Goal: Book appointment/travel/reservation

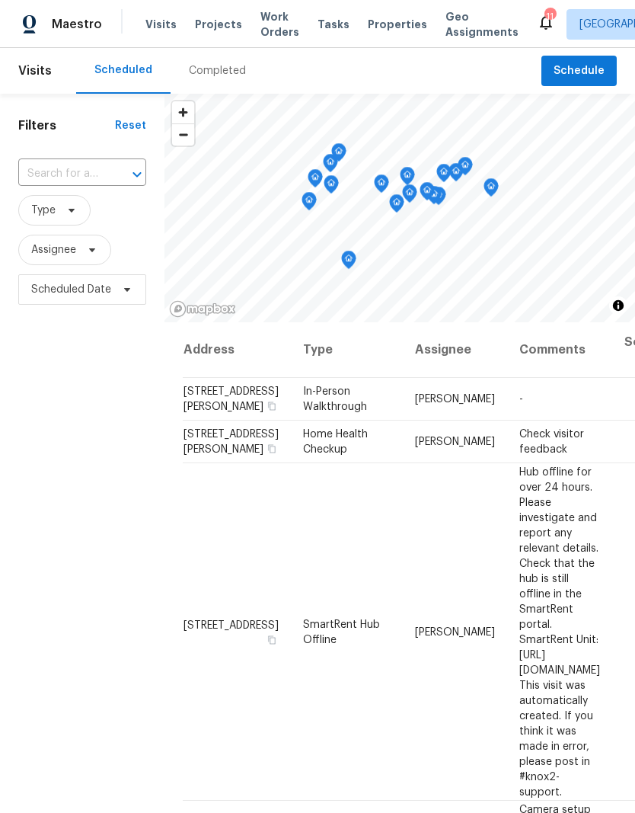
click at [158, 22] on span "Visits" at bounding box center [160, 24] width 31 height 15
click at [66, 171] on input "text" at bounding box center [60, 174] width 85 height 24
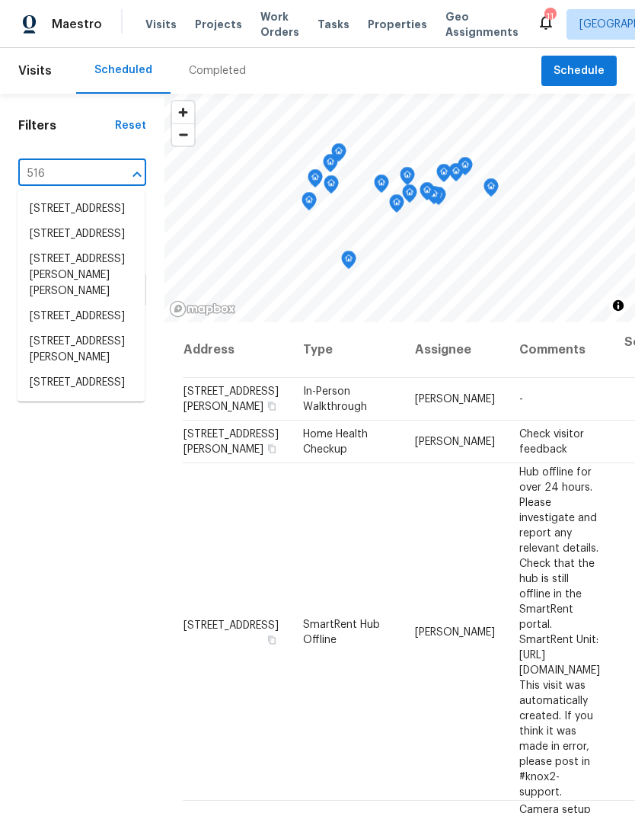
type input "516 w"
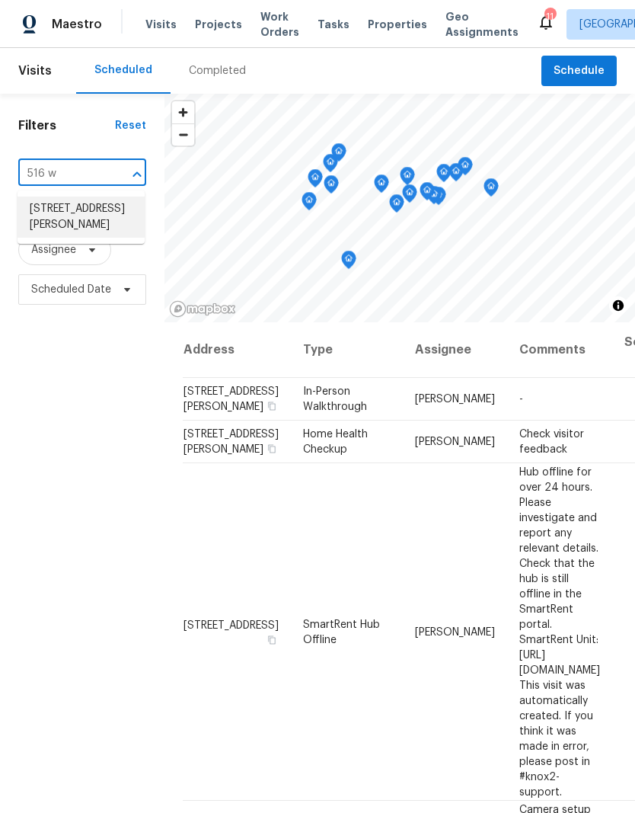
click at [77, 221] on li "[STREET_ADDRESS][PERSON_NAME]" at bounding box center [81, 217] width 127 height 41
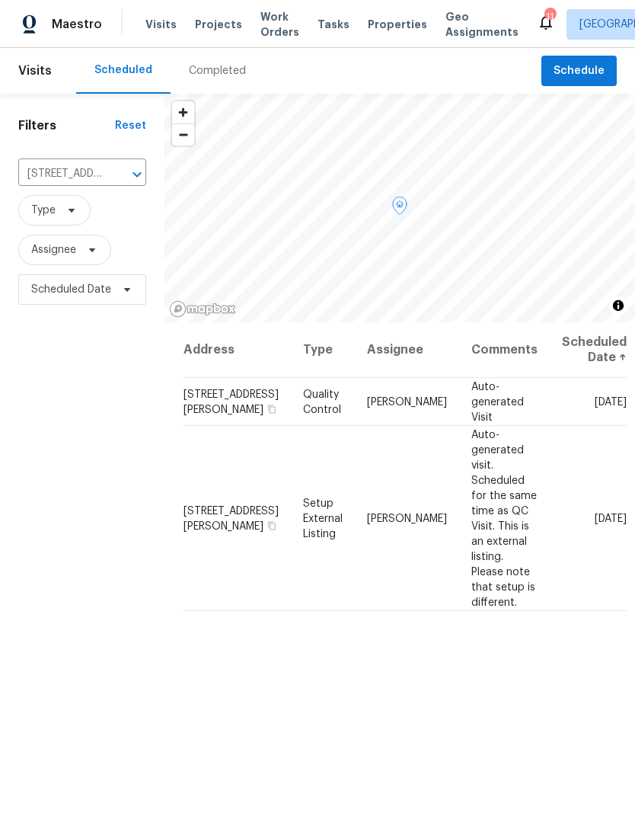
click at [0, 0] on span at bounding box center [0, 0] width 0 height 0
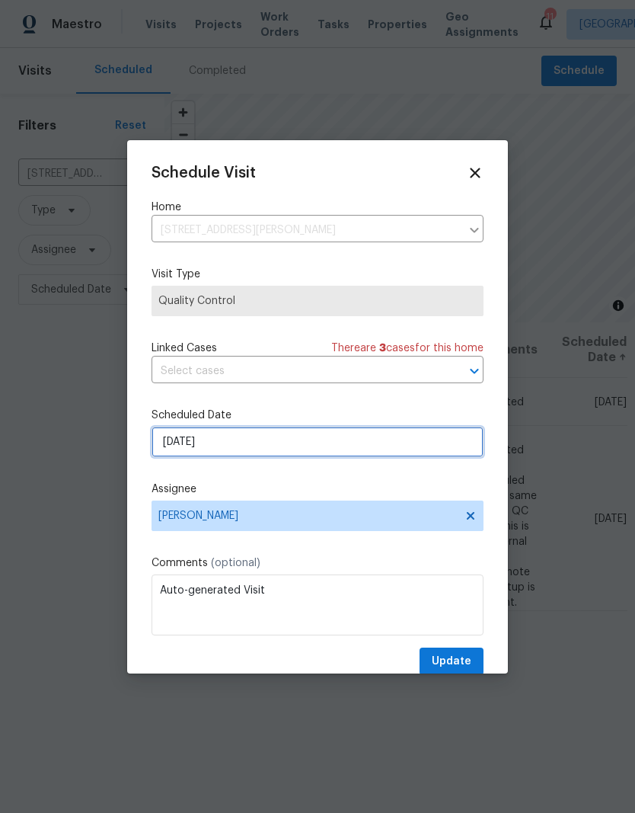
click at [225, 452] on input "[DATE]" at bounding box center [318, 442] width 332 height 30
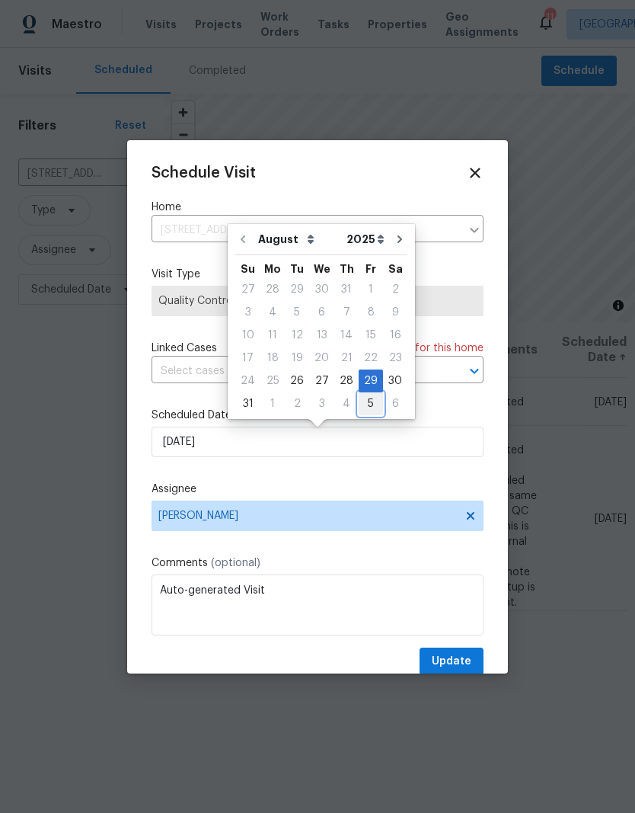
click at [369, 400] on div "5" at bounding box center [371, 403] width 24 height 21
type input "[DATE]"
select select "8"
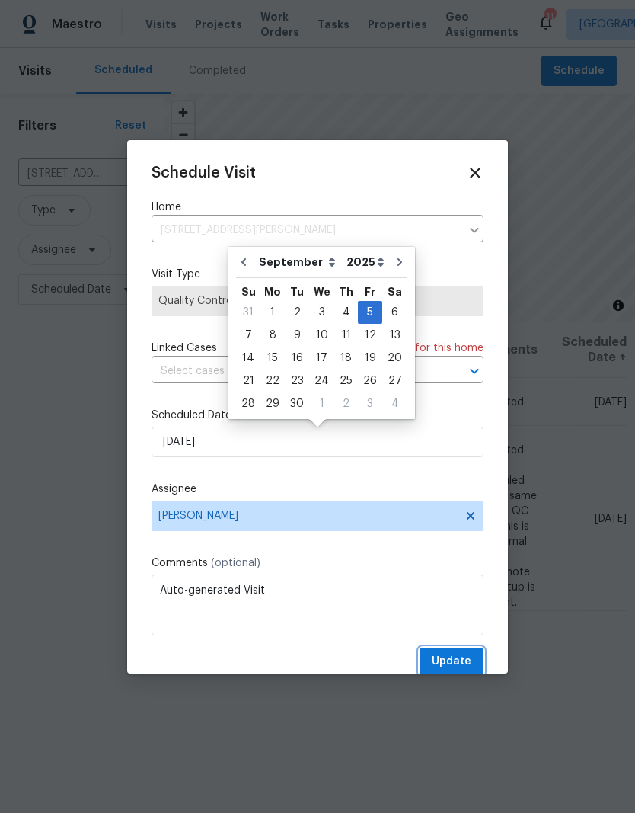
click at [462, 654] on button "Update" at bounding box center [452, 661] width 64 height 28
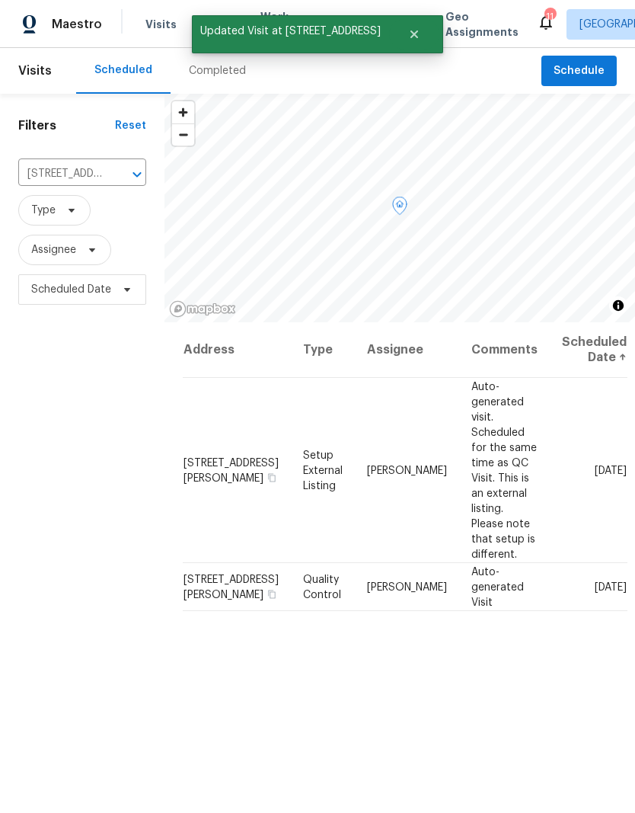
click at [0, 0] on icon at bounding box center [0, 0] width 0 height 0
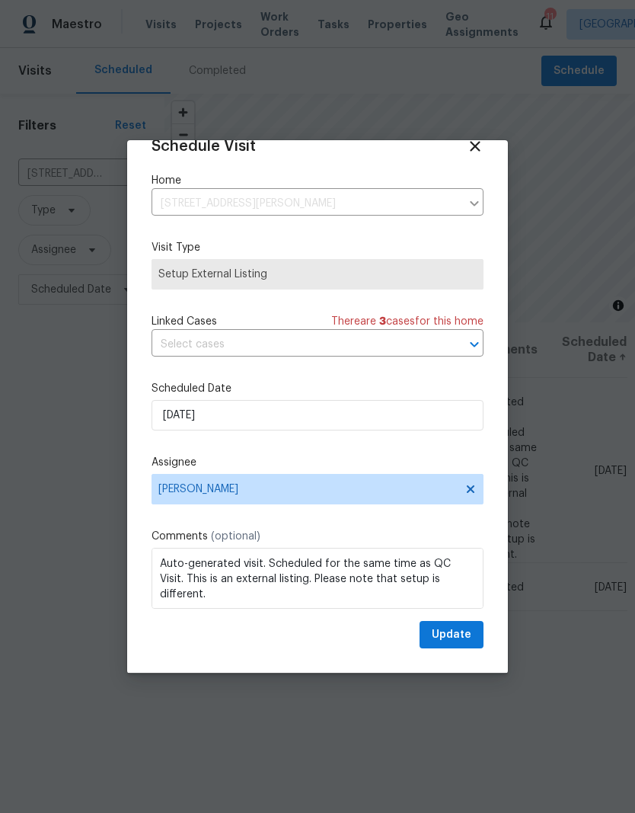
scroll to position [30, 0]
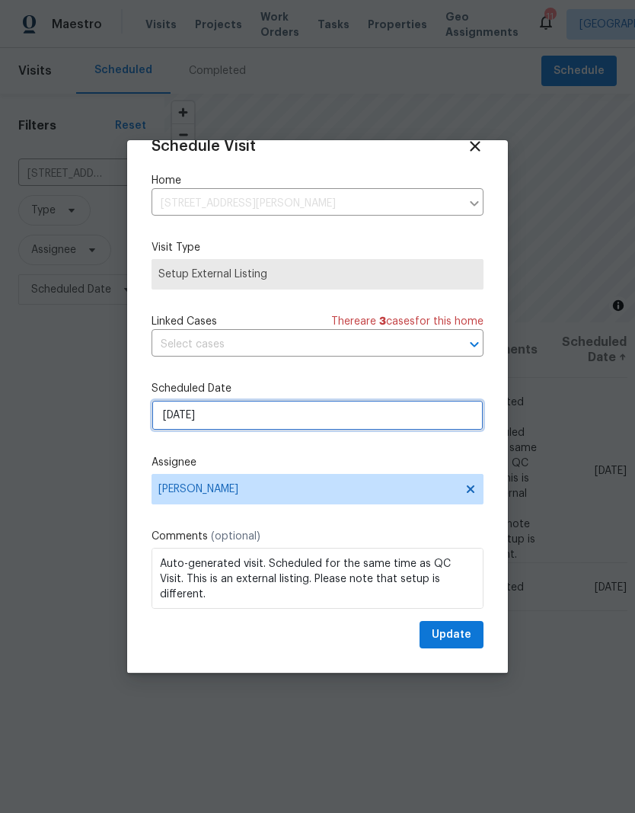
click at [245, 420] on input "[DATE]" at bounding box center [318, 415] width 332 height 30
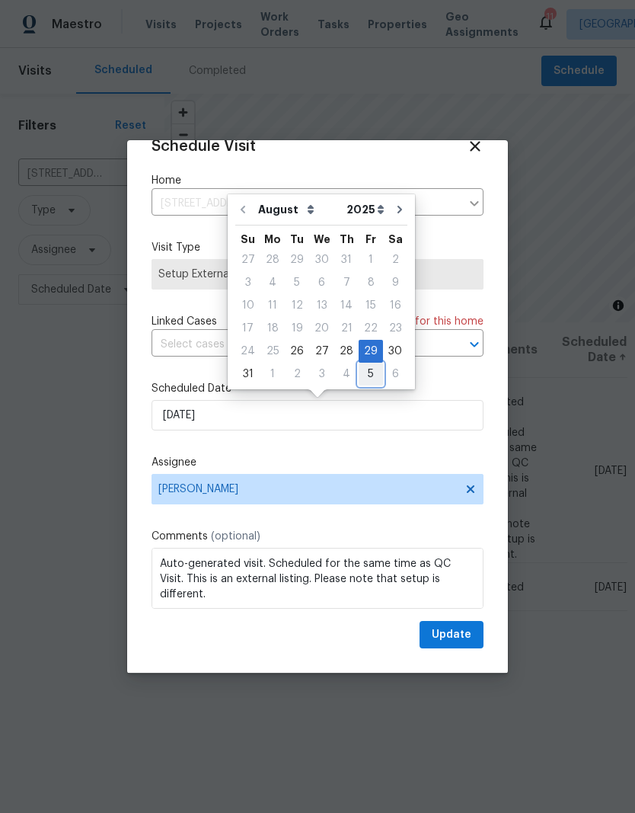
click at [368, 378] on div "5" at bounding box center [371, 373] width 24 height 21
type input "[DATE]"
select select "8"
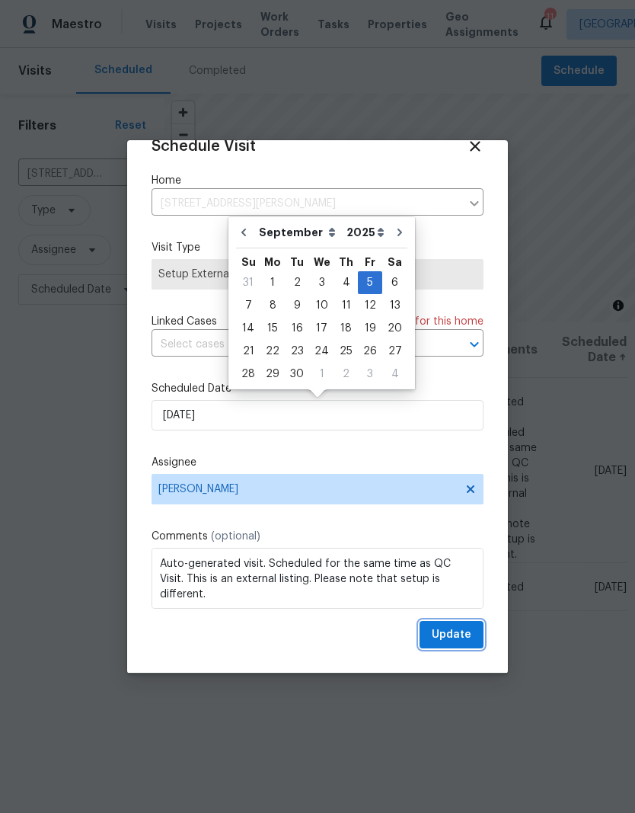
click at [461, 636] on span "Update" at bounding box center [452, 634] width 40 height 19
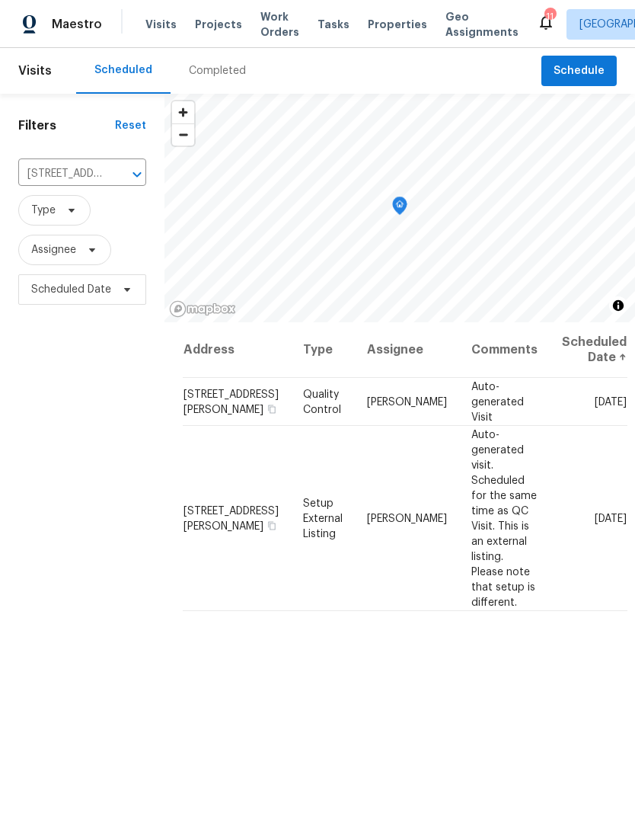
click at [120, 169] on icon "Clear" at bounding box center [117, 174] width 15 height 15
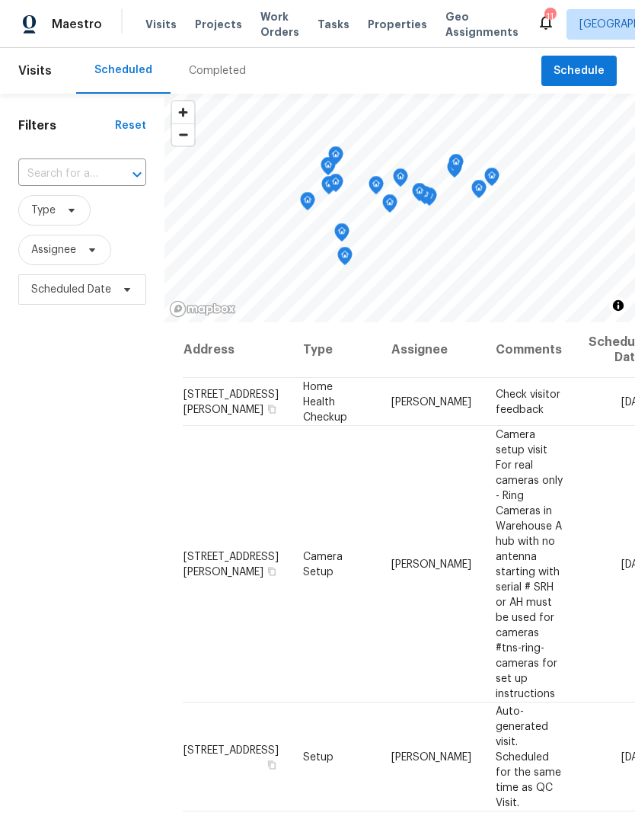
click at [59, 174] on input "text" at bounding box center [60, 174] width 85 height 24
type input "6321"
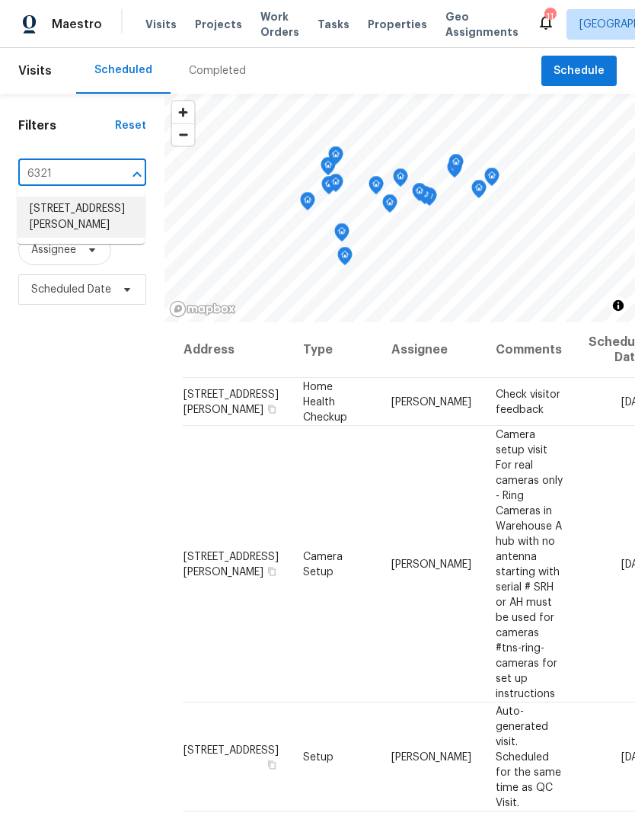
click at [74, 214] on li "[STREET_ADDRESS][PERSON_NAME]" at bounding box center [81, 217] width 127 height 41
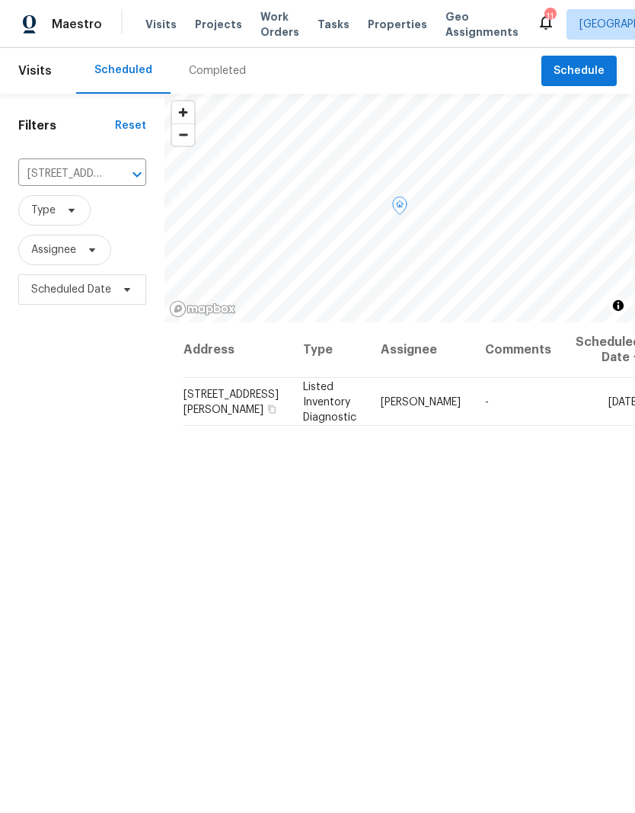
click at [0, 0] on icon at bounding box center [0, 0] width 0 height 0
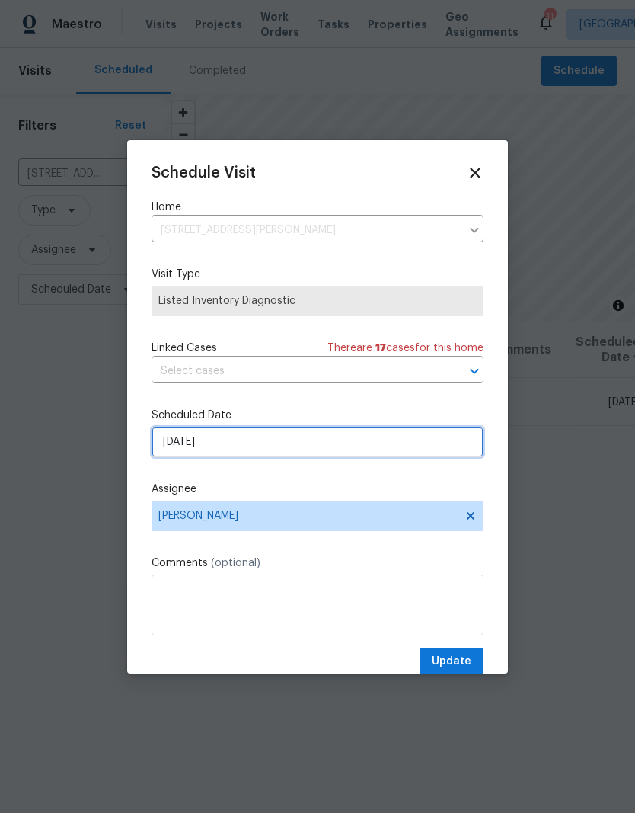
click at [262, 452] on input "[DATE]" at bounding box center [318, 442] width 332 height 30
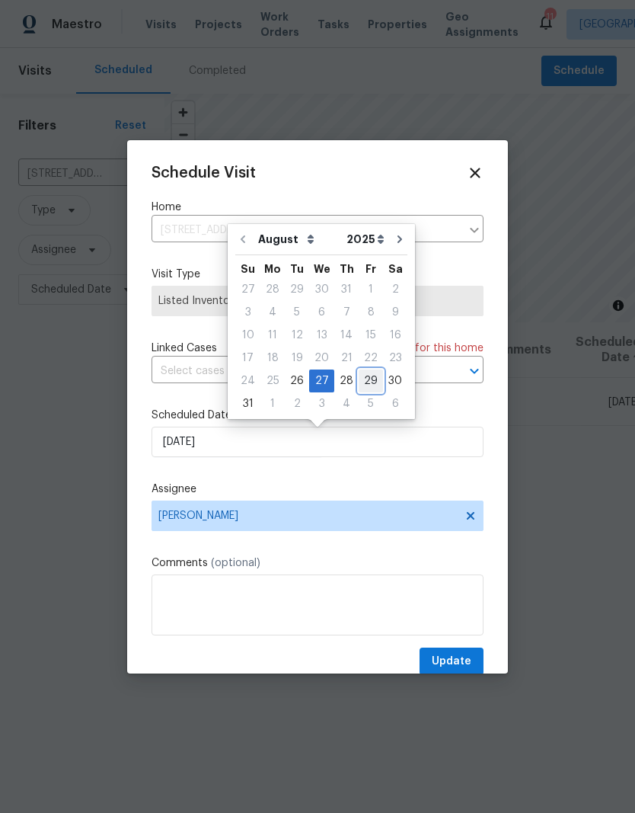
click at [372, 379] on div "29" at bounding box center [371, 380] width 24 height 21
type input "[DATE]"
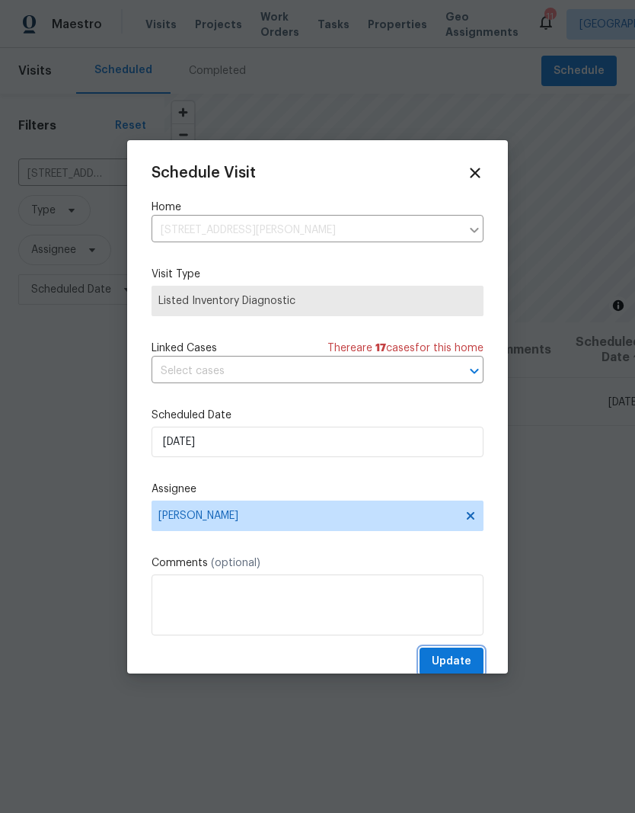
click at [461, 653] on button "Update" at bounding box center [452, 661] width 64 height 28
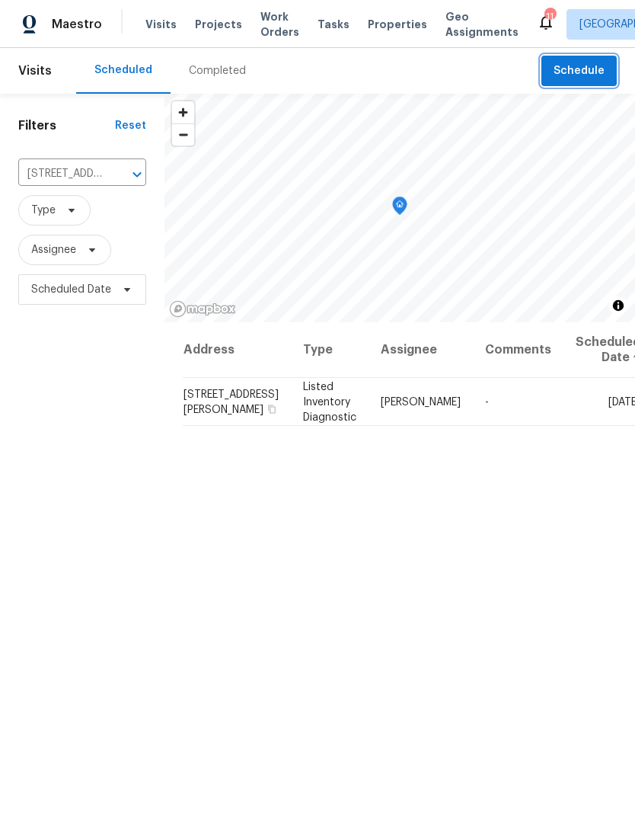
click at [580, 83] on button "Schedule" at bounding box center [579, 71] width 75 height 31
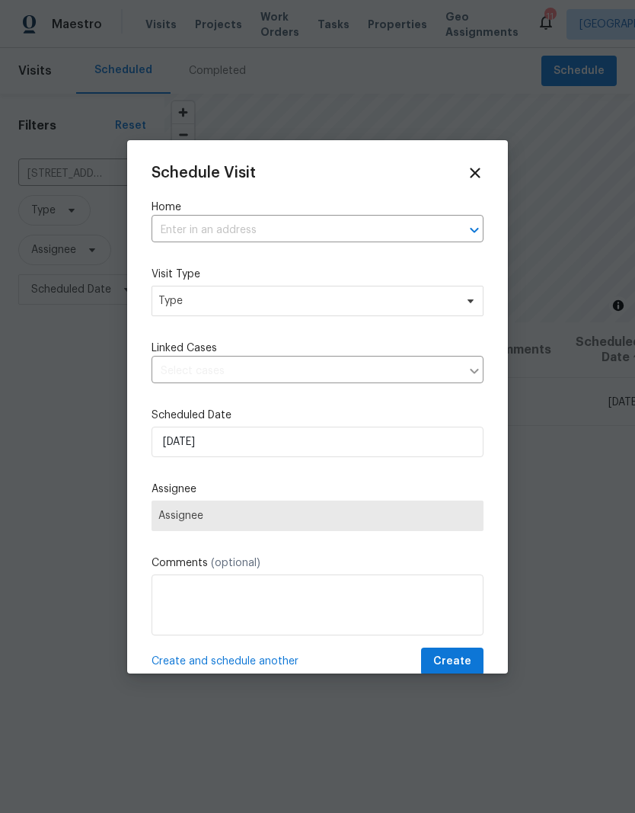
click at [219, 219] on input "text" at bounding box center [296, 231] width 289 height 24
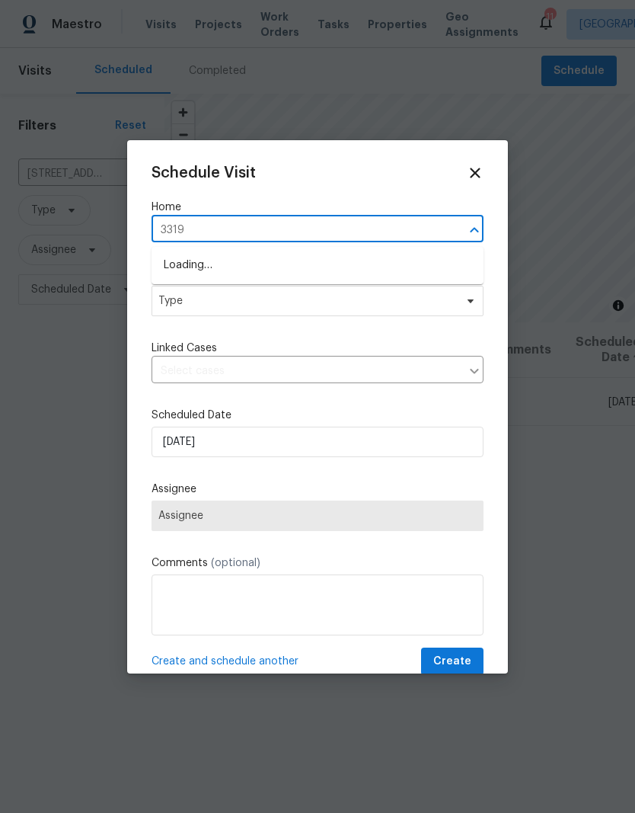
type input "3319"
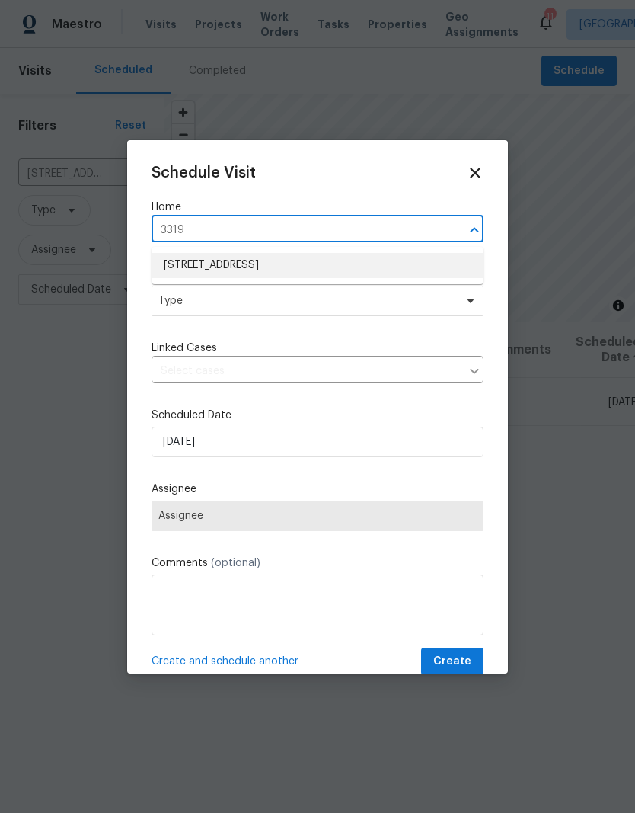
click at [322, 265] on li "[STREET_ADDRESS]" at bounding box center [318, 265] width 332 height 25
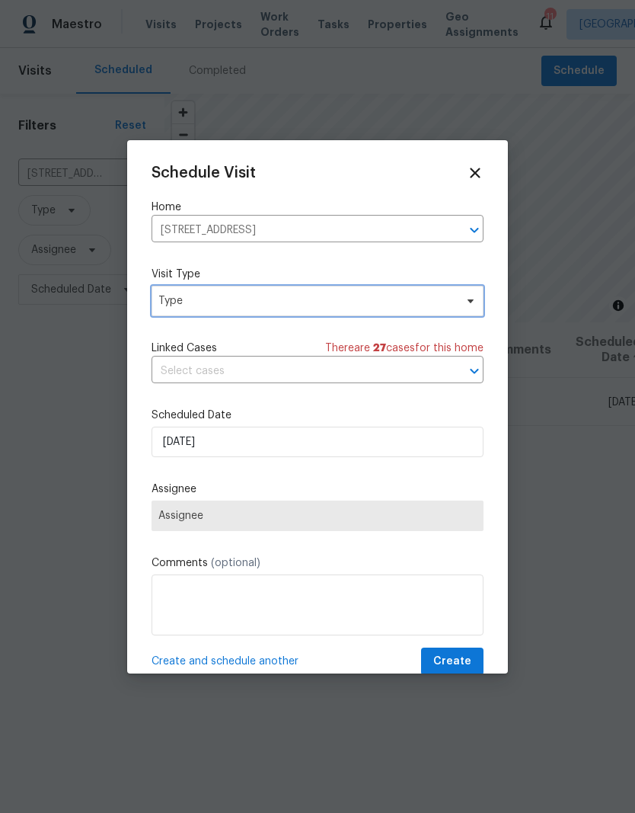
click at [307, 308] on span "Type" at bounding box center [306, 300] width 296 height 15
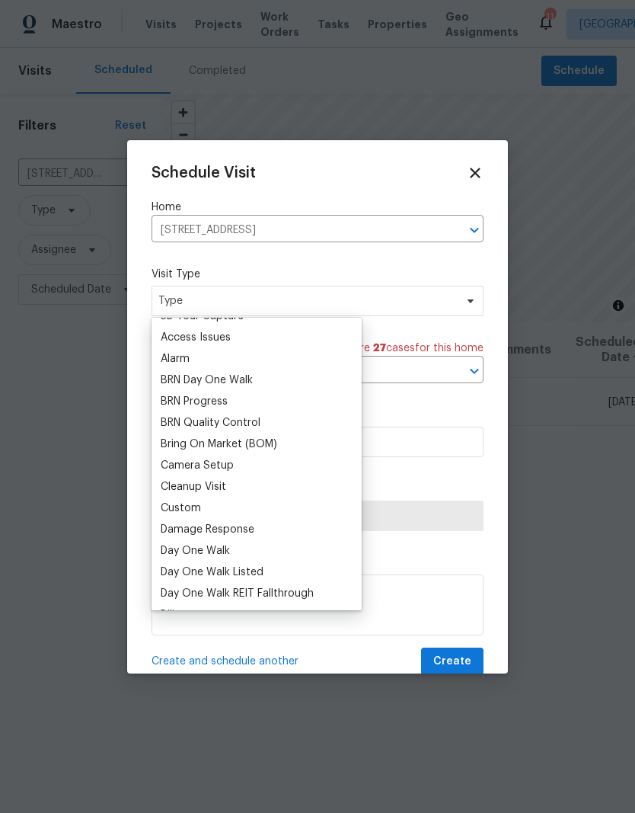
scroll to position [66, 0]
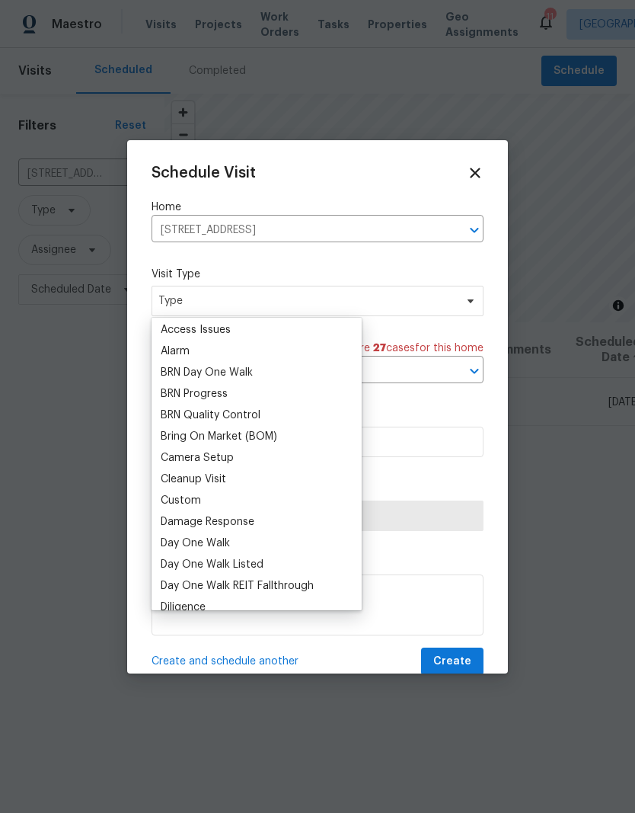
click at [197, 503] on div "Custom" at bounding box center [181, 500] width 40 height 15
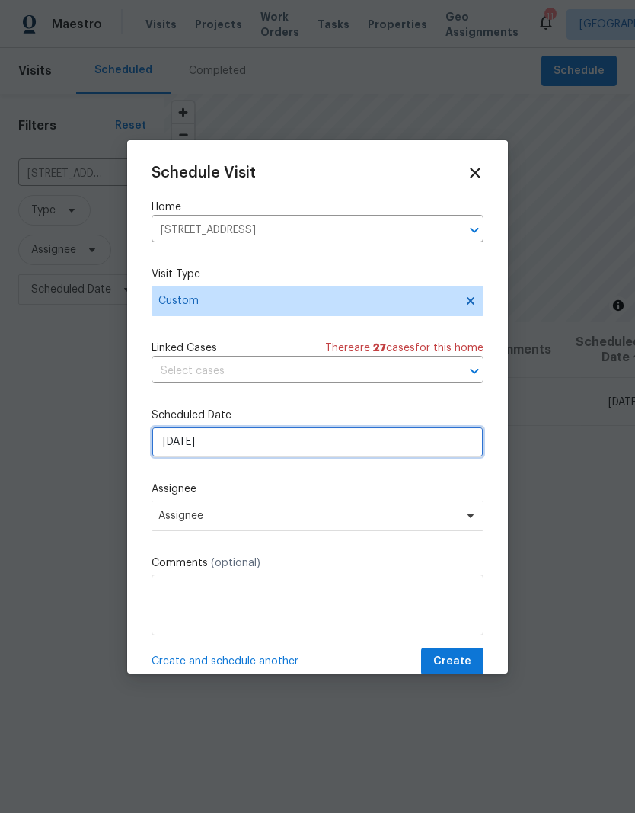
click at [212, 446] on input "[DATE]" at bounding box center [318, 442] width 332 height 30
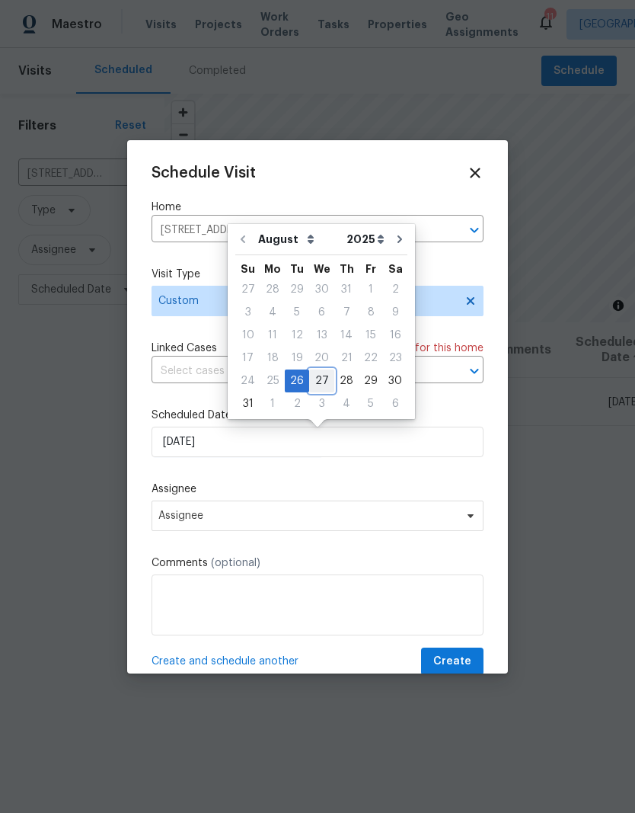
click at [324, 379] on div "27" at bounding box center [321, 380] width 25 height 21
type input "[DATE]"
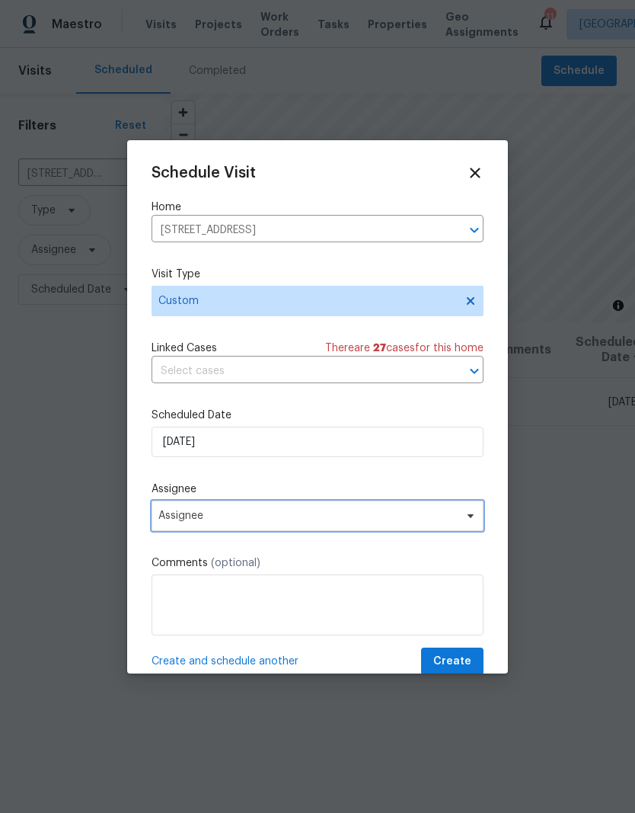
click at [241, 521] on span "Assignee" at bounding box center [307, 516] width 299 height 12
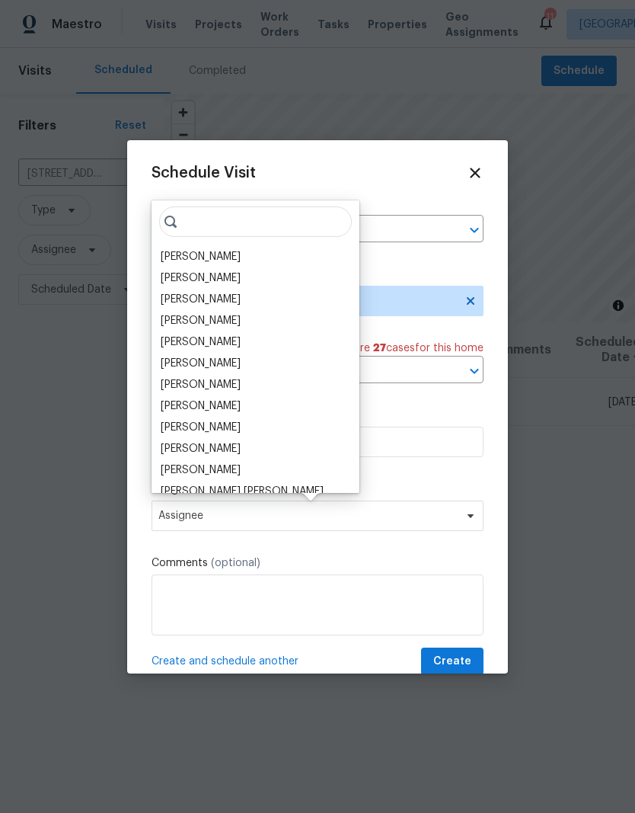
click at [200, 263] on div "[PERSON_NAME]" at bounding box center [201, 256] width 80 height 15
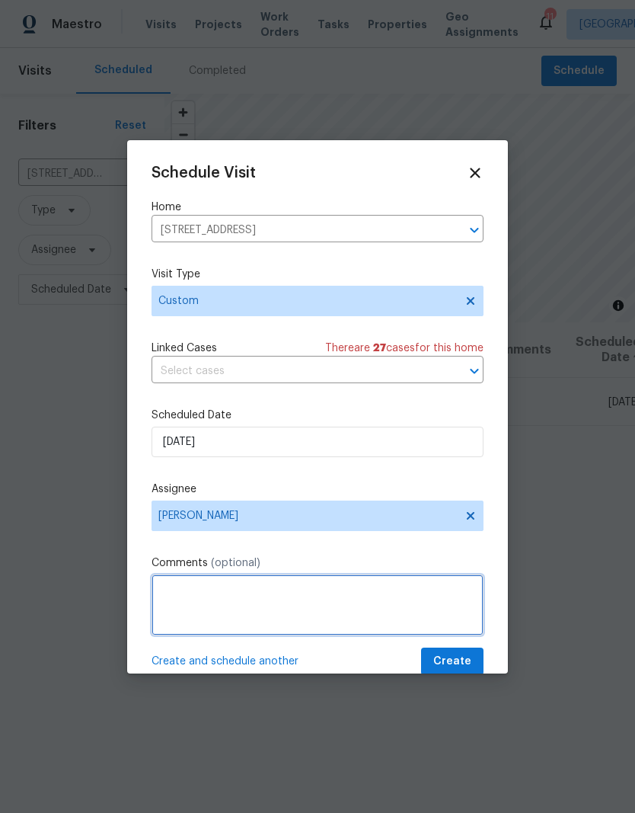
click at [211, 607] on textarea at bounding box center [318, 604] width 332 height 61
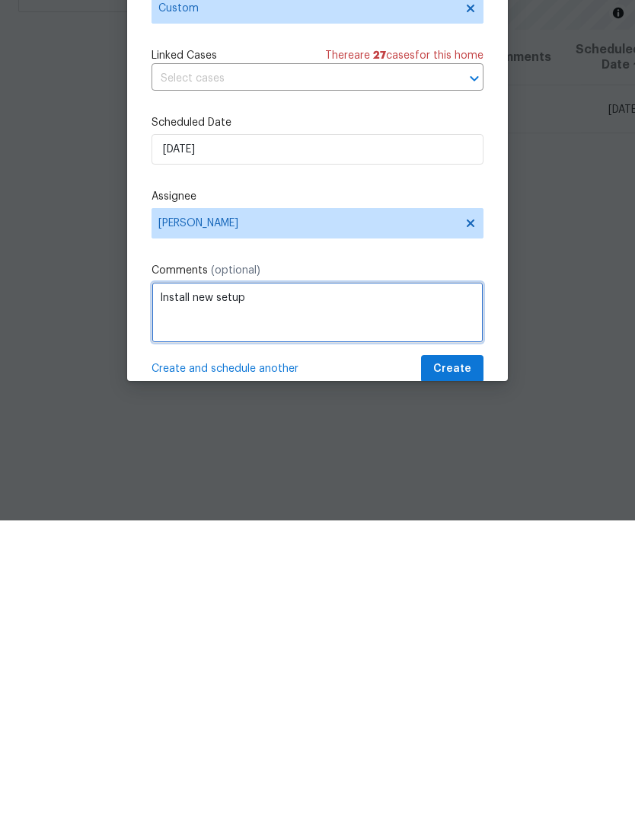
type textarea "Install new setup"
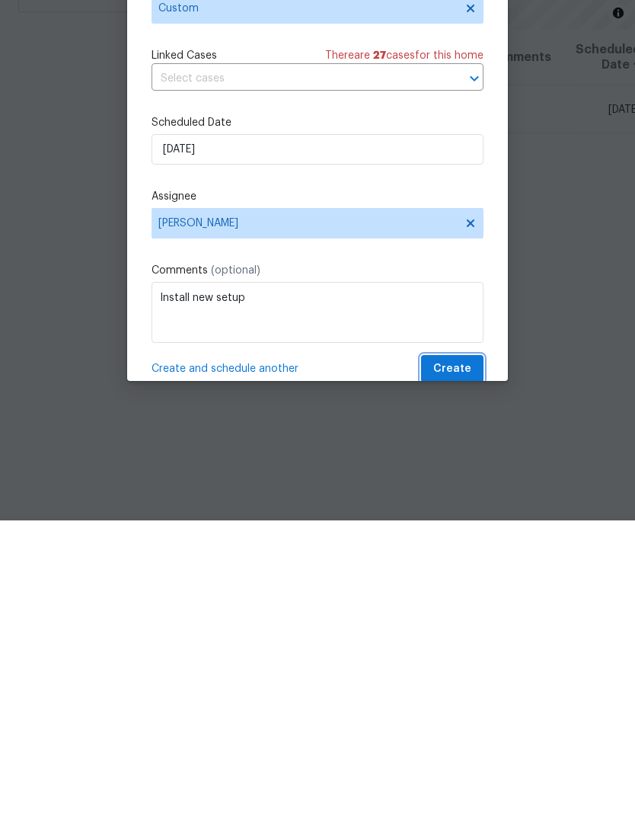
click at [448, 652] on span "Create" at bounding box center [452, 661] width 38 height 19
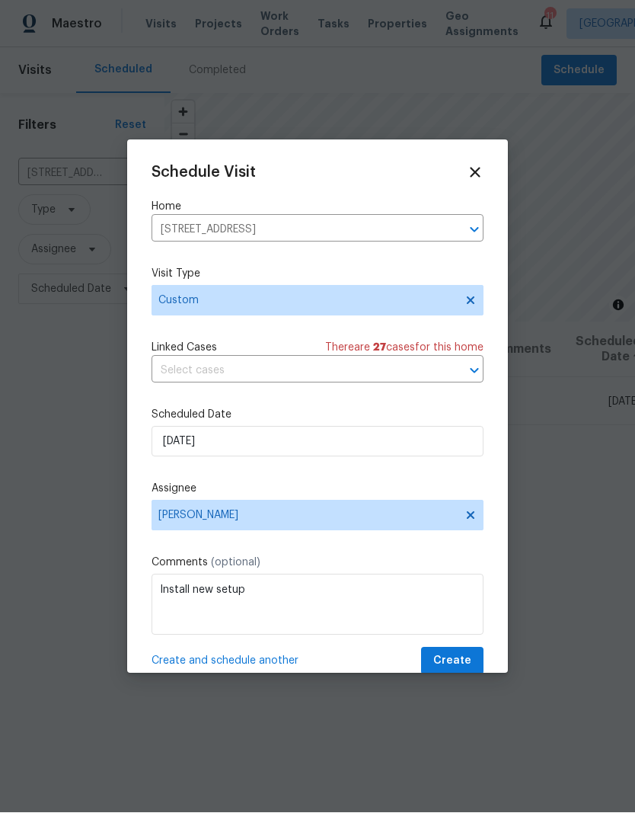
scroll to position [1, 0]
